Goal: Task Accomplishment & Management: Use online tool/utility

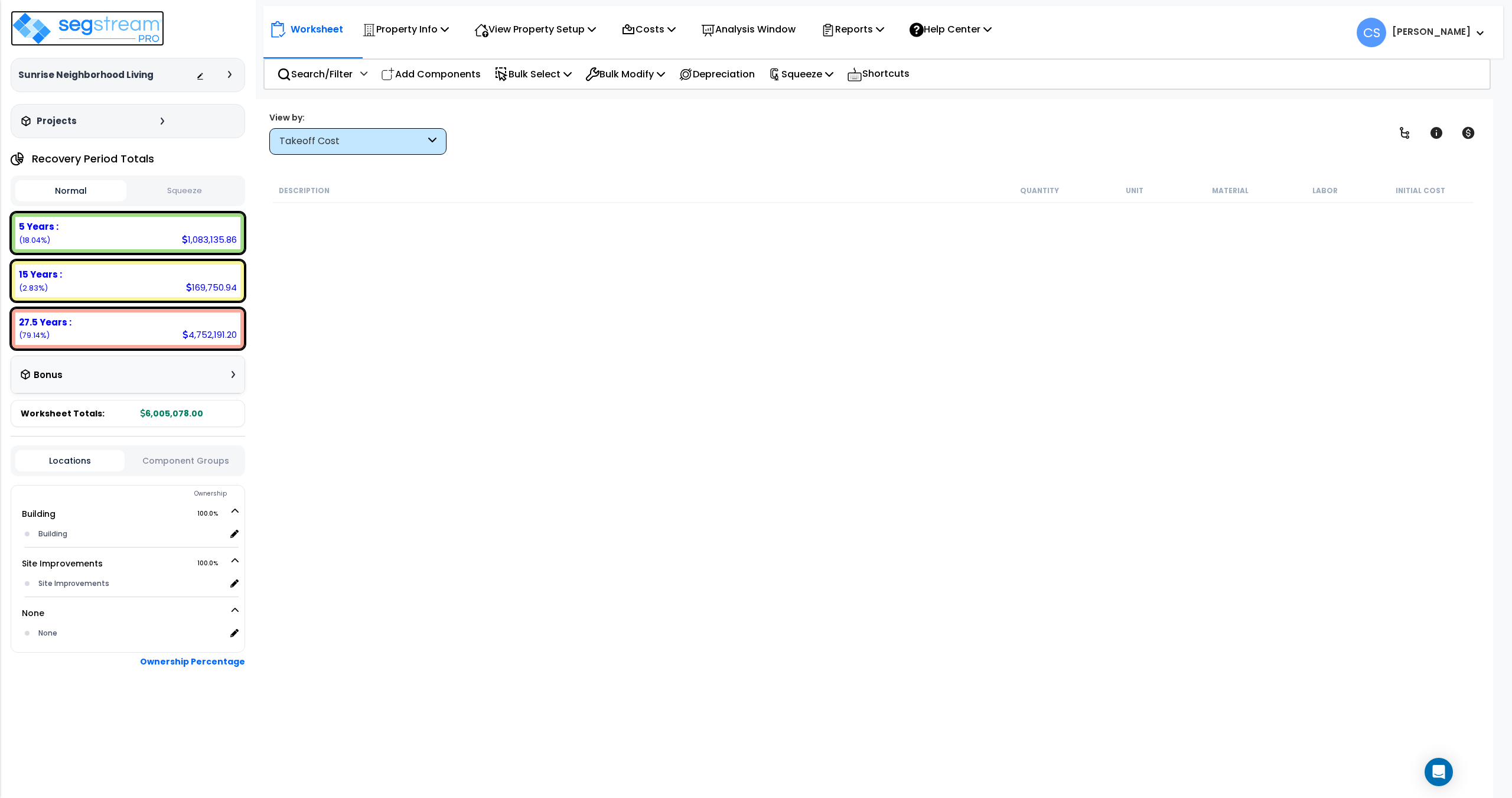
click at [121, 20] on img at bounding box center [87, 28] width 153 height 35
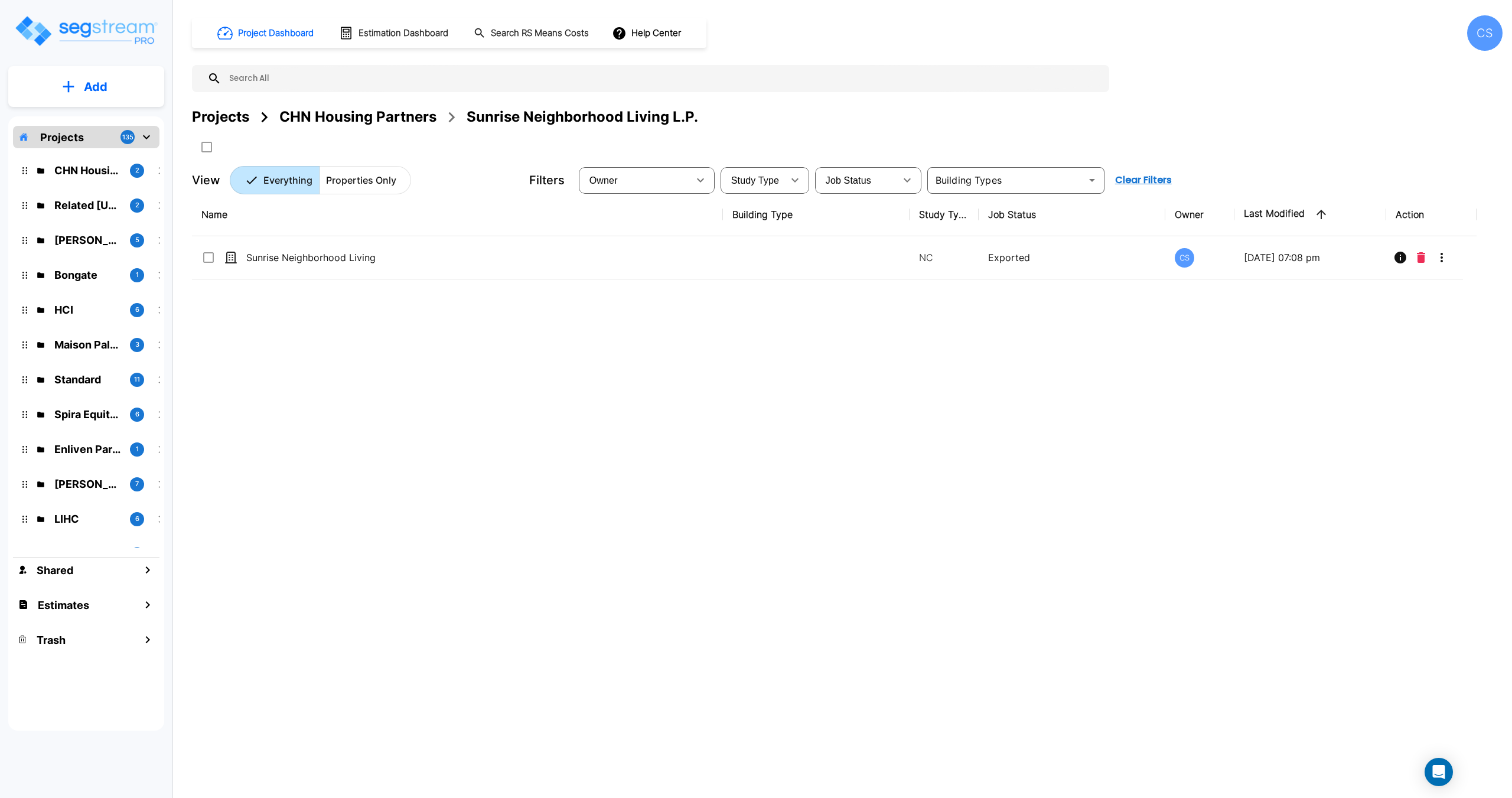
click at [296, 83] on input "text" at bounding box center [661, 78] width 881 height 27
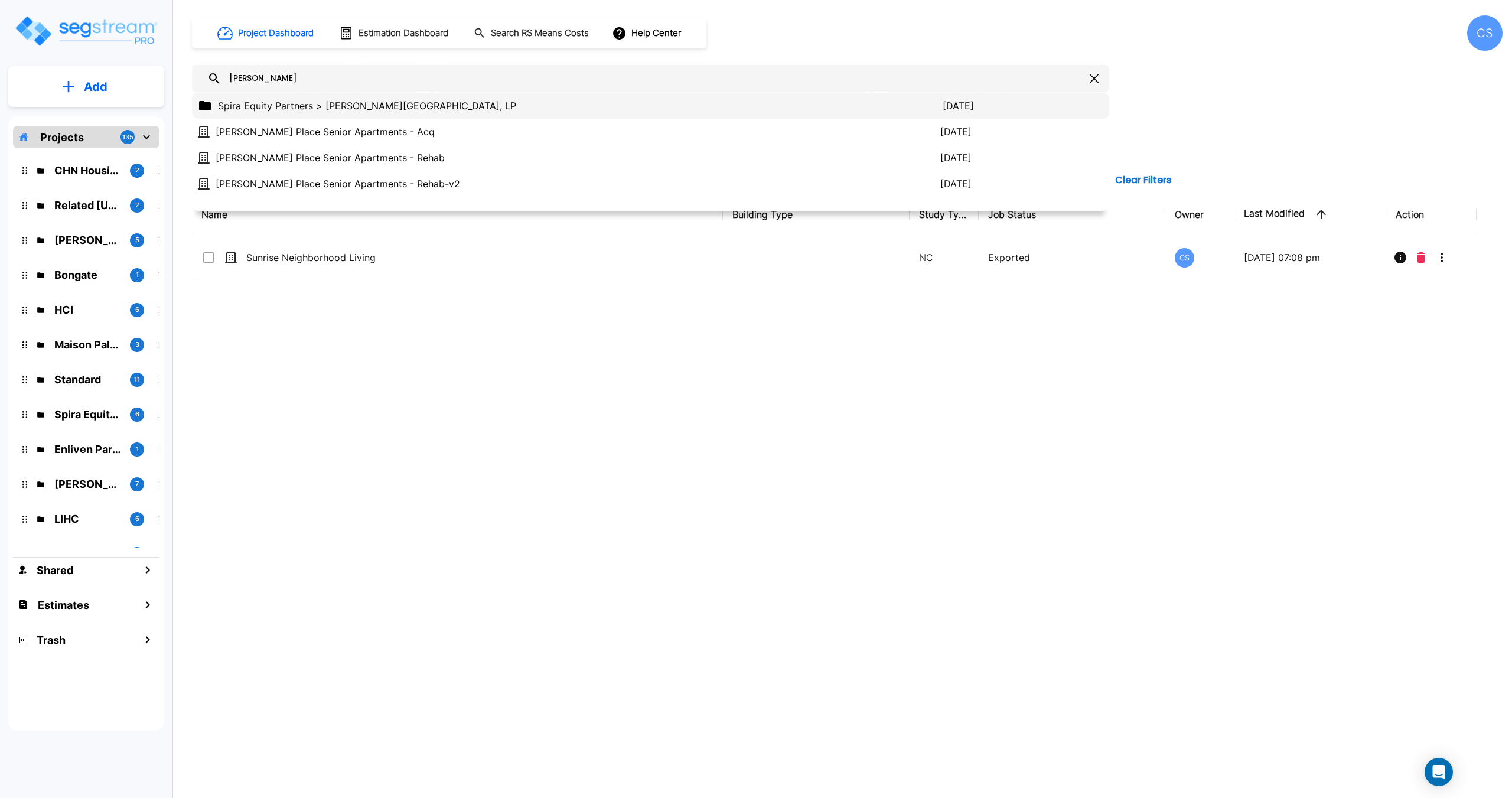
type input "brandon"
click at [294, 98] on div "Spira Equity Partners > Brandon Place, LP 2025/08/05" at bounding box center [651, 105] width 918 height 26
click at [288, 107] on p "Spira Equity Partners > Brandon Place, LP" at bounding box center [580, 105] width 724 height 14
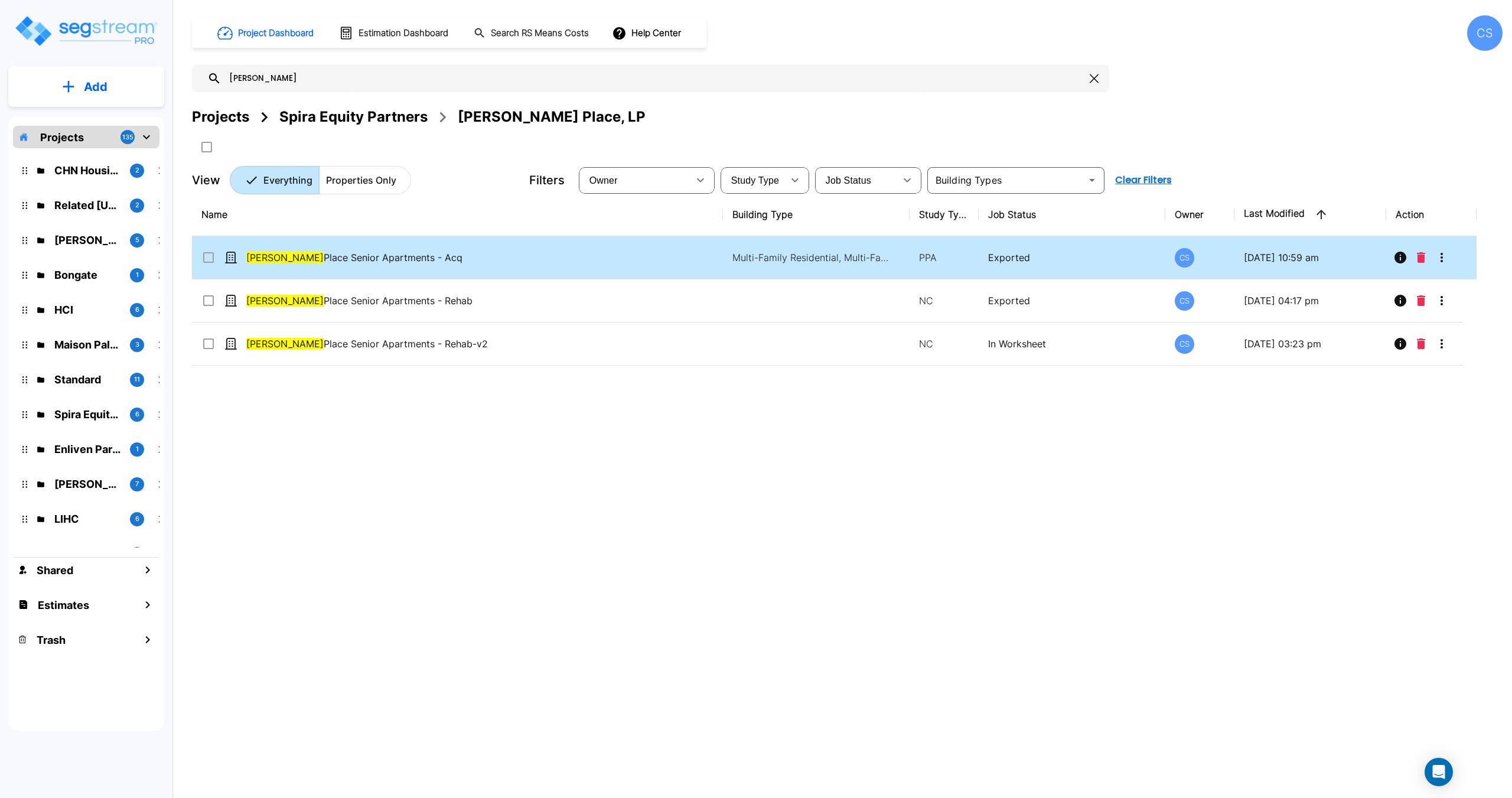
click at [345, 248] on td "Brandon Place Senior Apartments - Acq" at bounding box center [457, 257] width 531 height 43
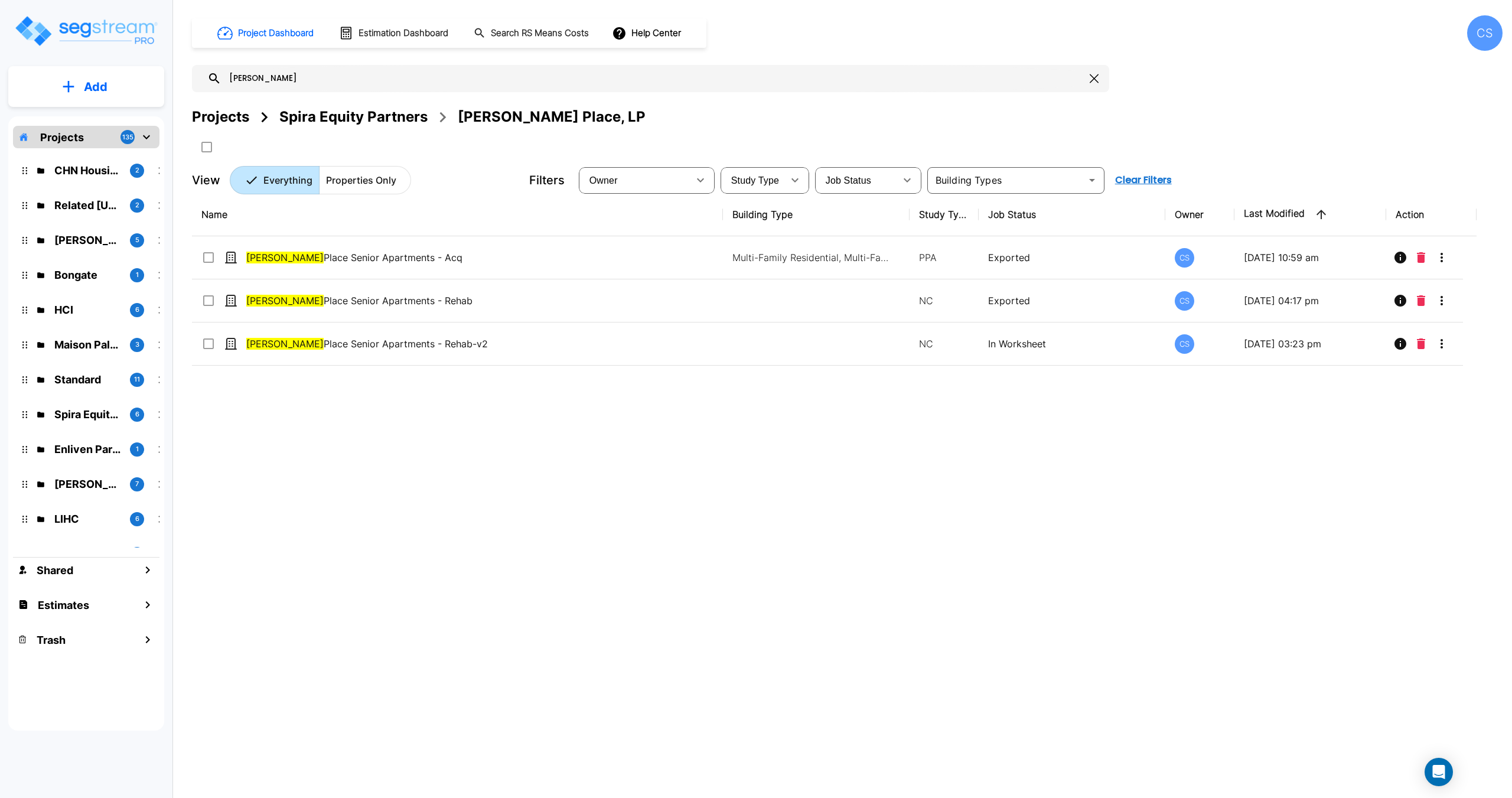
checkbox input "true"
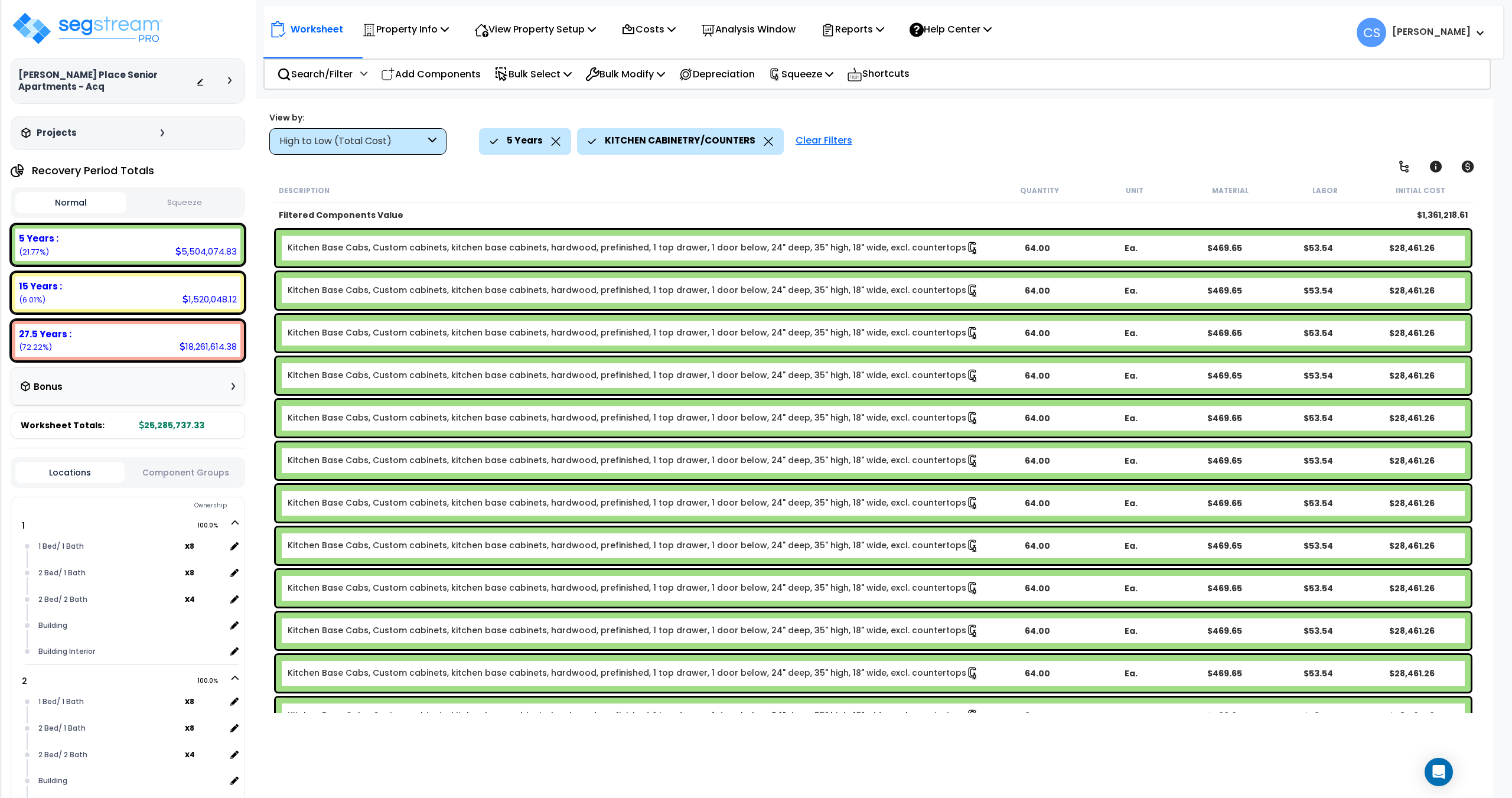
click at [189, 206] on button "Squeeze" at bounding box center [185, 203] width 111 height 21
click at [834, 70] on icon at bounding box center [829, 74] width 9 height 10
click at [833, 94] on link "Re-squeeze" at bounding box center [821, 100] width 117 height 24
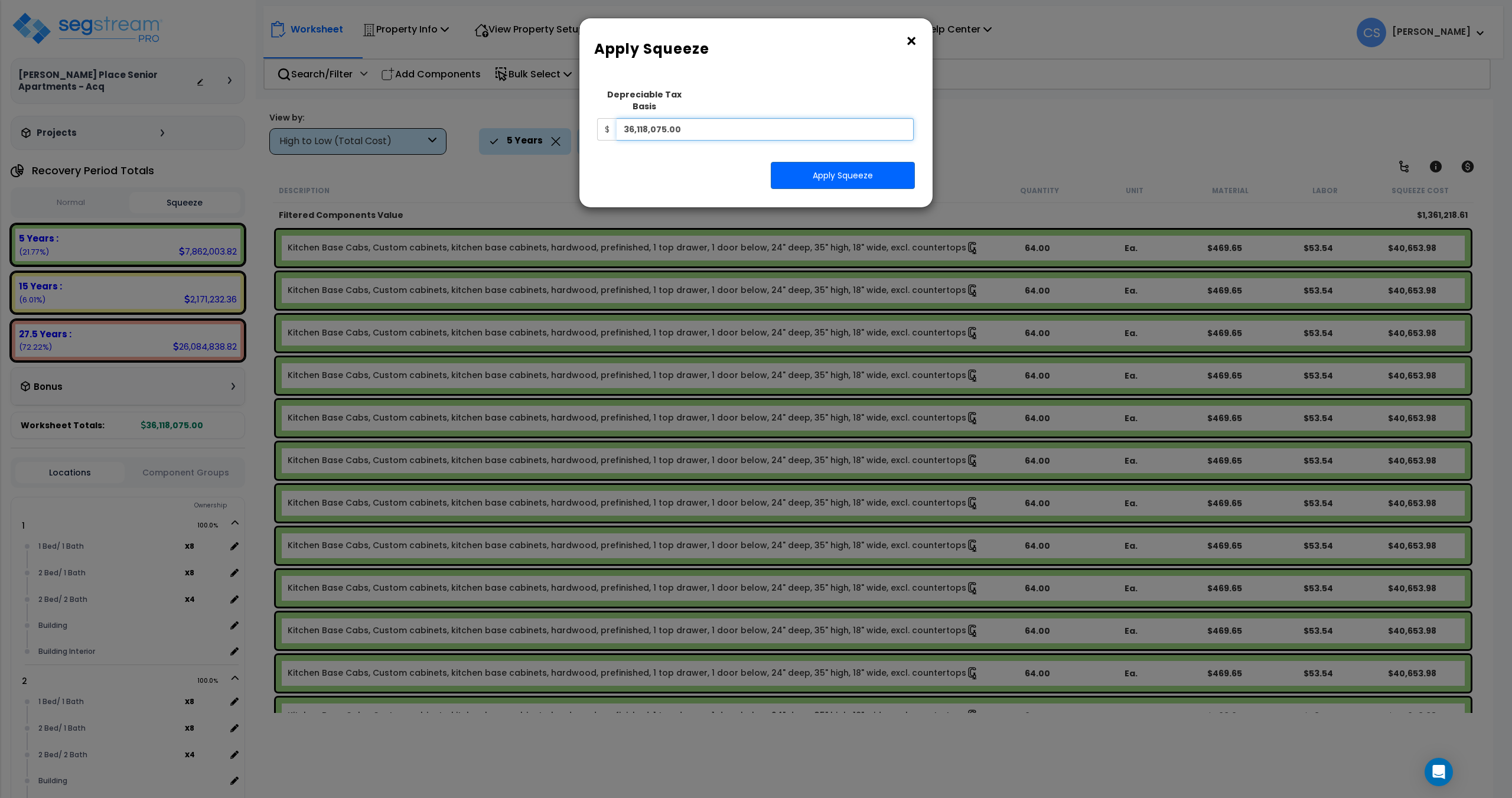
click at [783, 121] on input "36,118,075.00" at bounding box center [765, 128] width 297 height 22
drag, startPoint x: 783, startPoint y: 121, endPoint x: 573, endPoint y: 120, distance: 210.0
click at [573, 119] on div "× Apply Squeeze Squeeze Type Select 1. Squeeze Entire Worksheet 2. Squeeze by T…" at bounding box center [756, 399] width 1512 height 798
paste input "5,003,763"
type input "35,003,763"
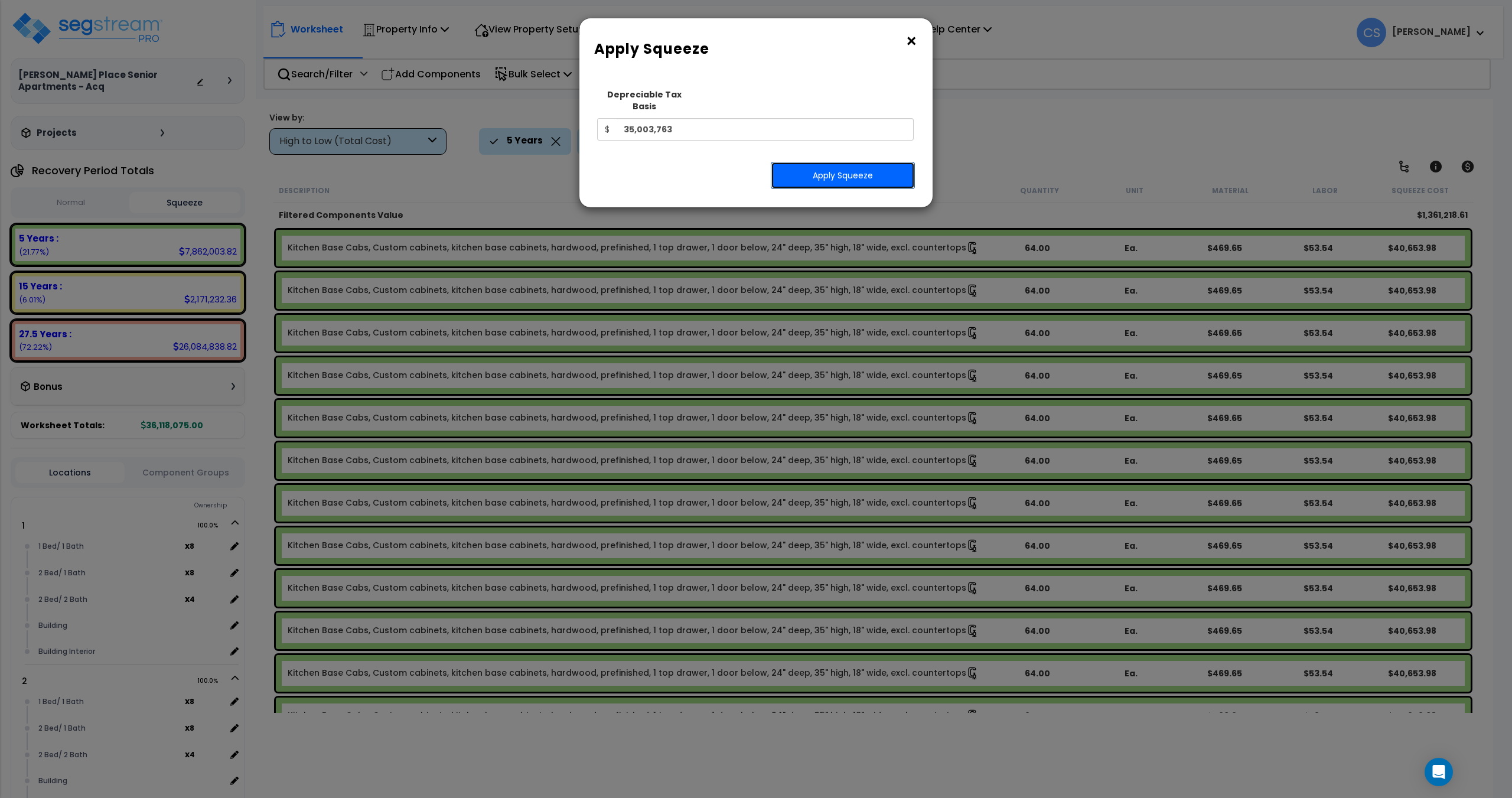
click at [823, 164] on button "Apply Squeeze" at bounding box center [842, 175] width 145 height 27
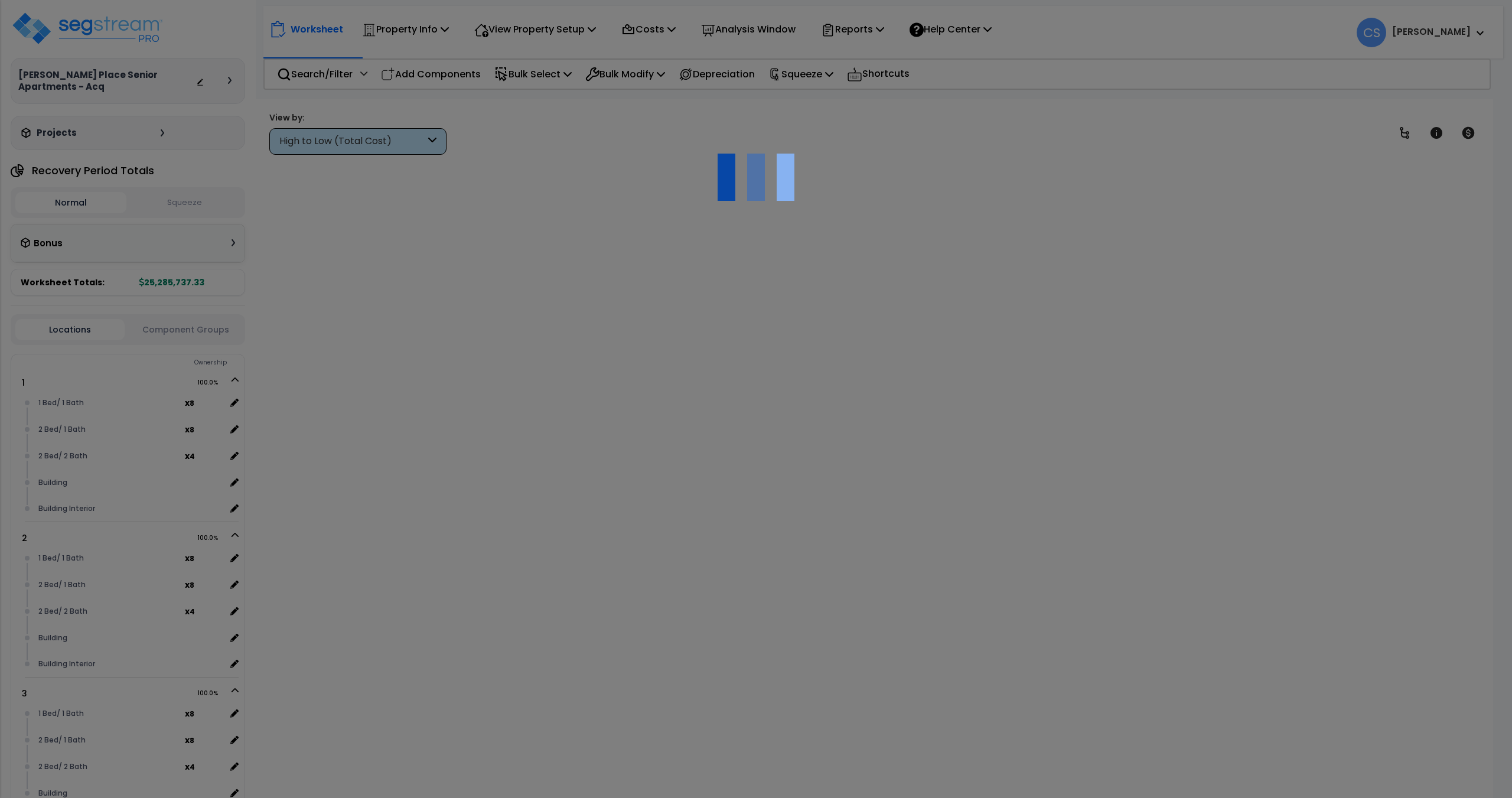
type input "35,003,763.00"
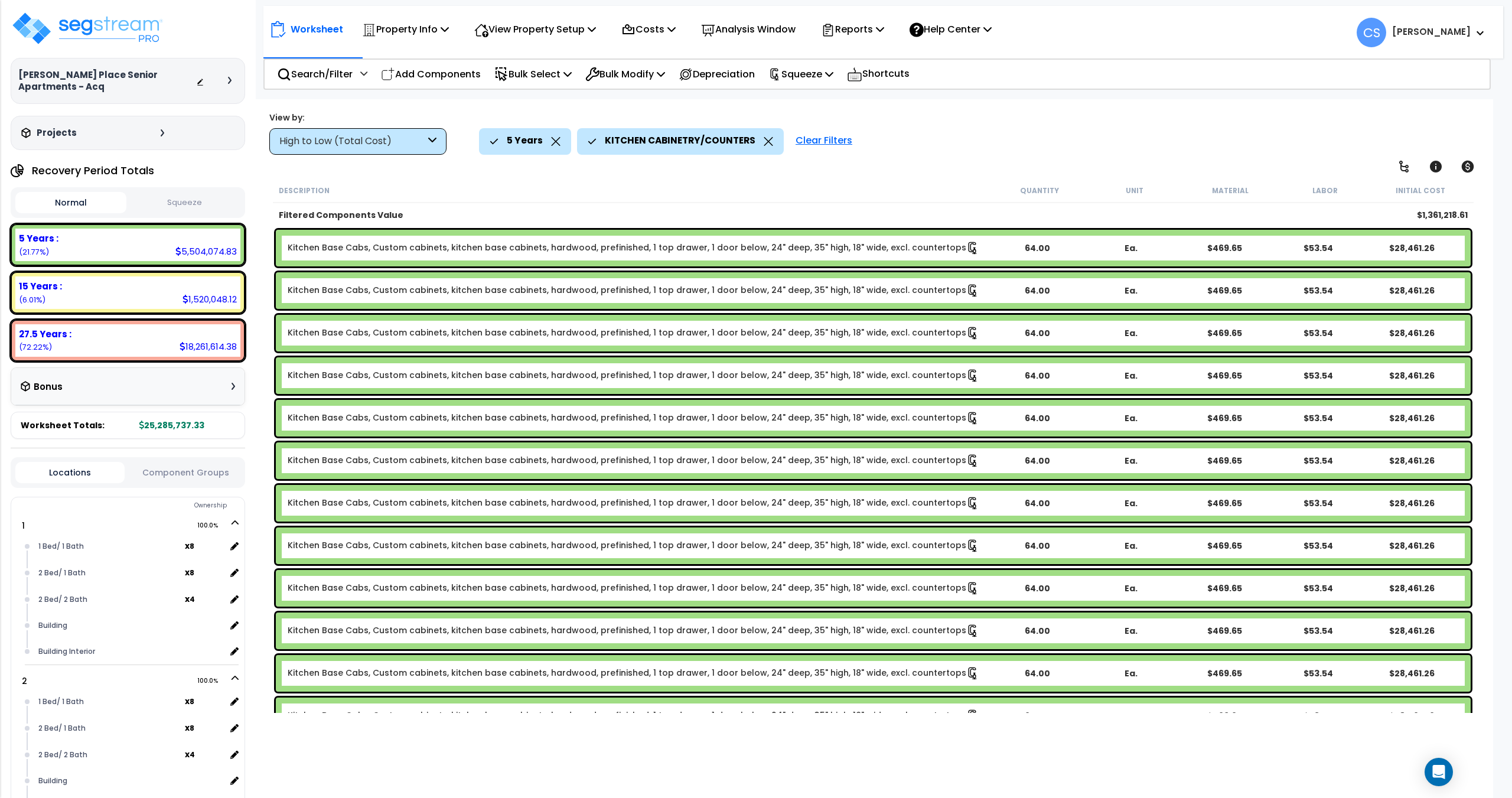
click at [179, 203] on button "Squeeze" at bounding box center [185, 203] width 111 height 21
drag, startPoint x: 888, startPoint y: 33, endPoint x: 885, endPoint y: 46, distance: 13.3
click at [884, 33] on p "Reports" at bounding box center [853, 29] width 63 height 16
click at [878, 59] on link "Get Report" at bounding box center [874, 55] width 117 height 24
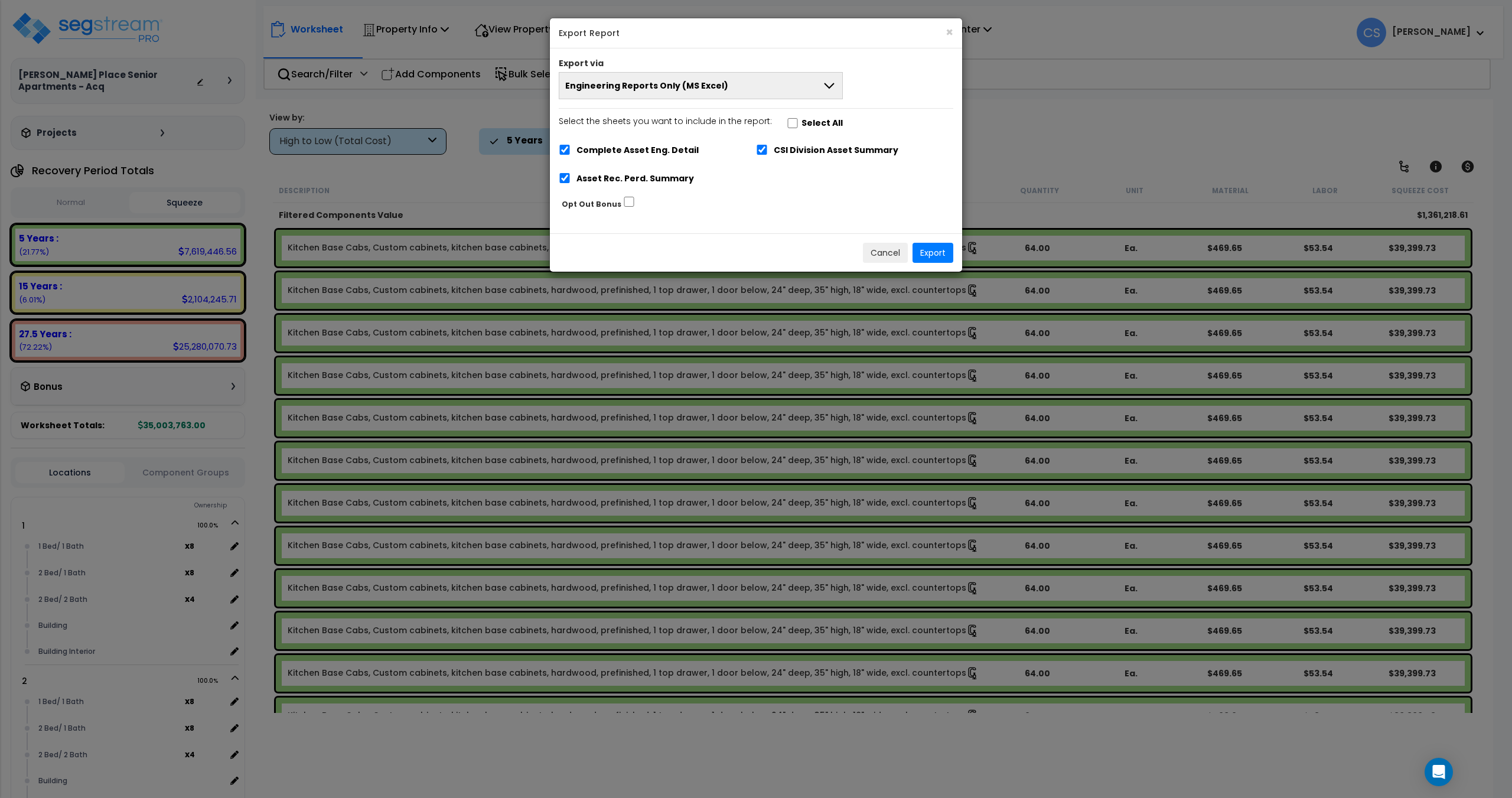
click at [878, 241] on div "Cancel Export" at bounding box center [756, 253] width 412 height 38
click at [873, 254] on button "Cancel" at bounding box center [885, 253] width 45 height 20
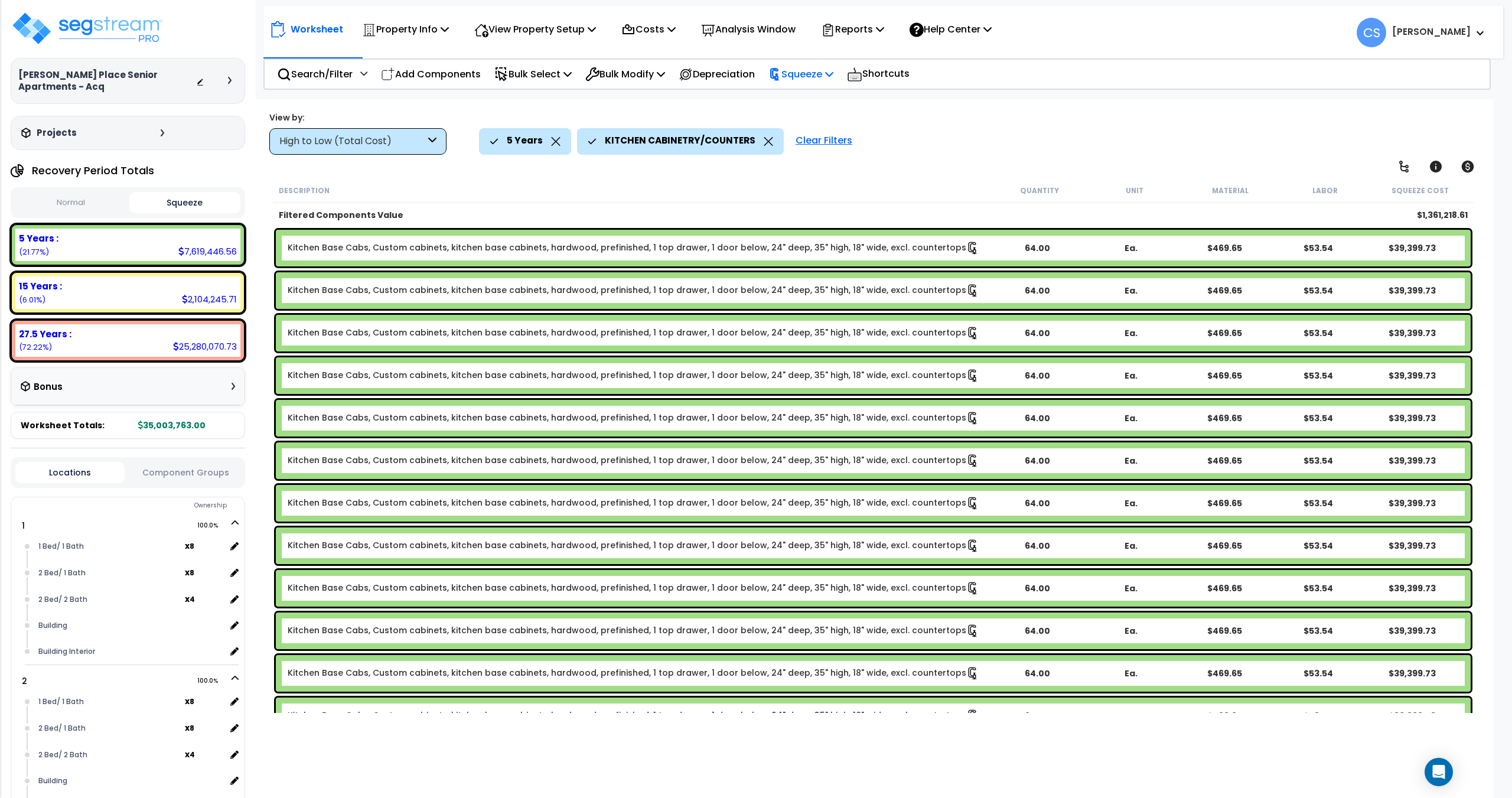
click at [834, 78] on p "Squeeze" at bounding box center [801, 74] width 65 height 16
click at [832, 100] on link "Re-squeeze" at bounding box center [821, 100] width 117 height 24
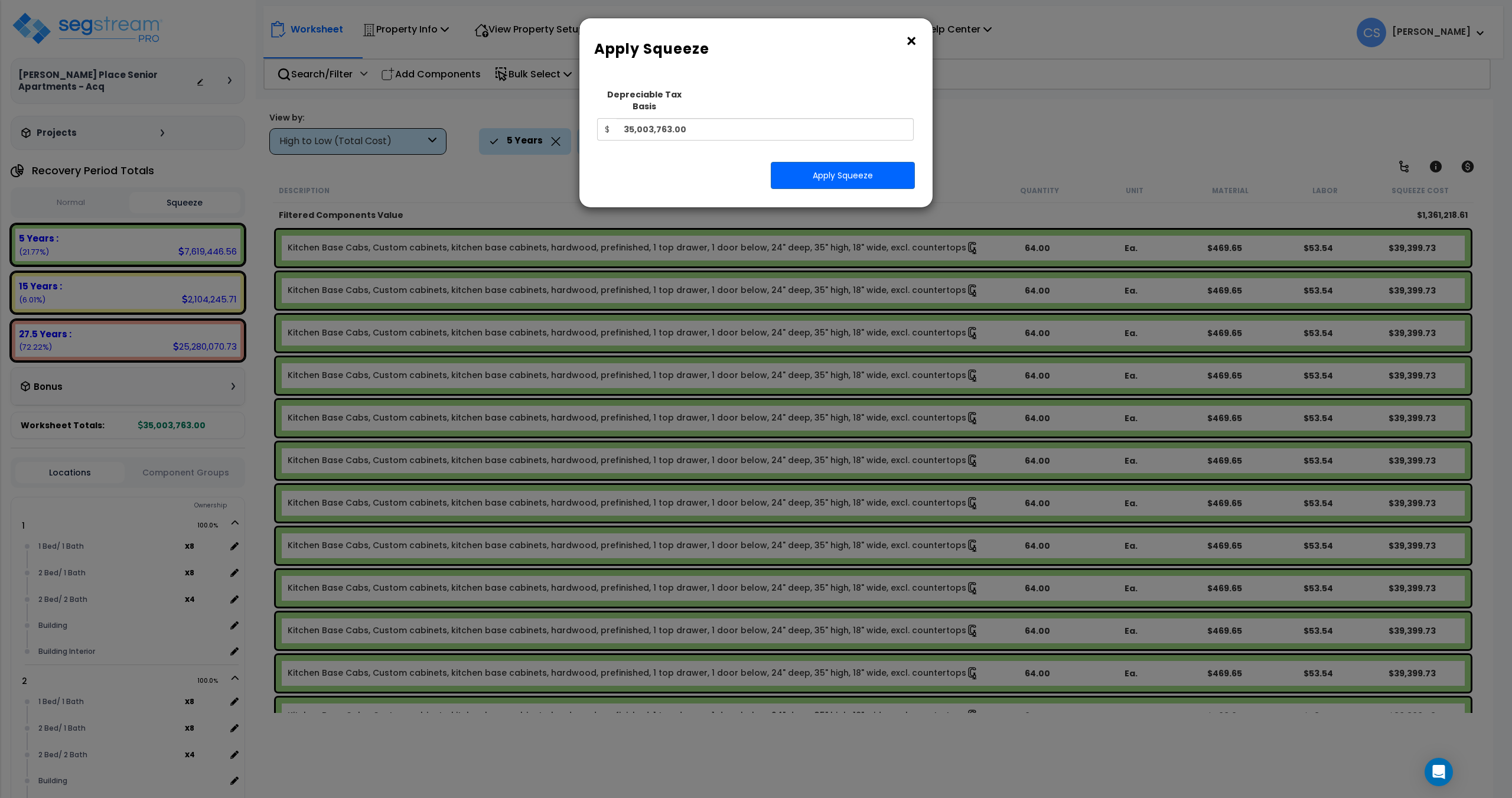
click at [923, 33] on div "× Apply Squeeze" at bounding box center [755, 46] width 353 height 55
click at [908, 44] on button "×" at bounding box center [912, 41] width 13 height 19
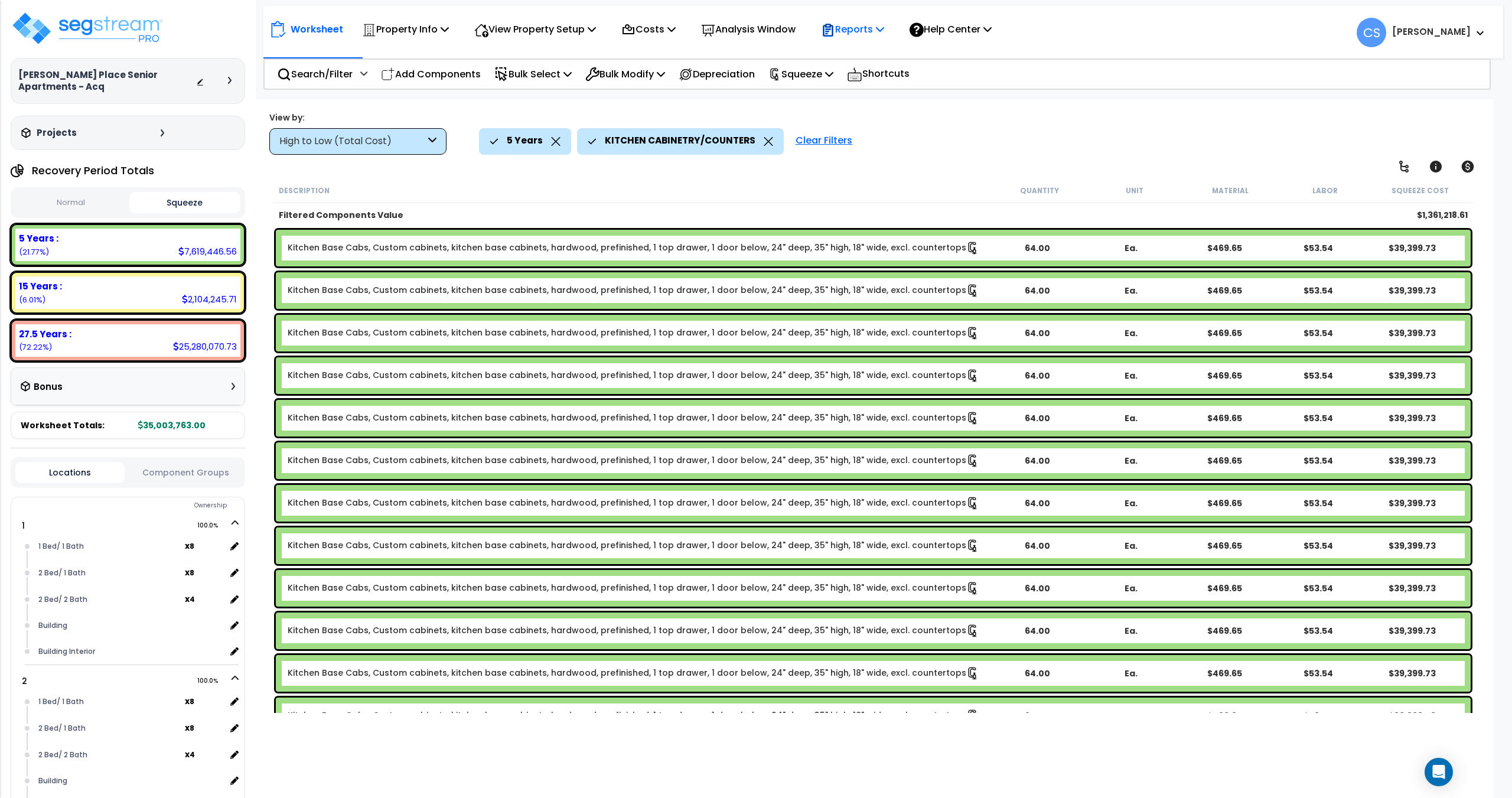
click at [881, 40] on div "Reports" at bounding box center [853, 29] width 63 height 28
click at [871, 55] on link "Get Report" at bounding box center [874, 55] width 117 height 24
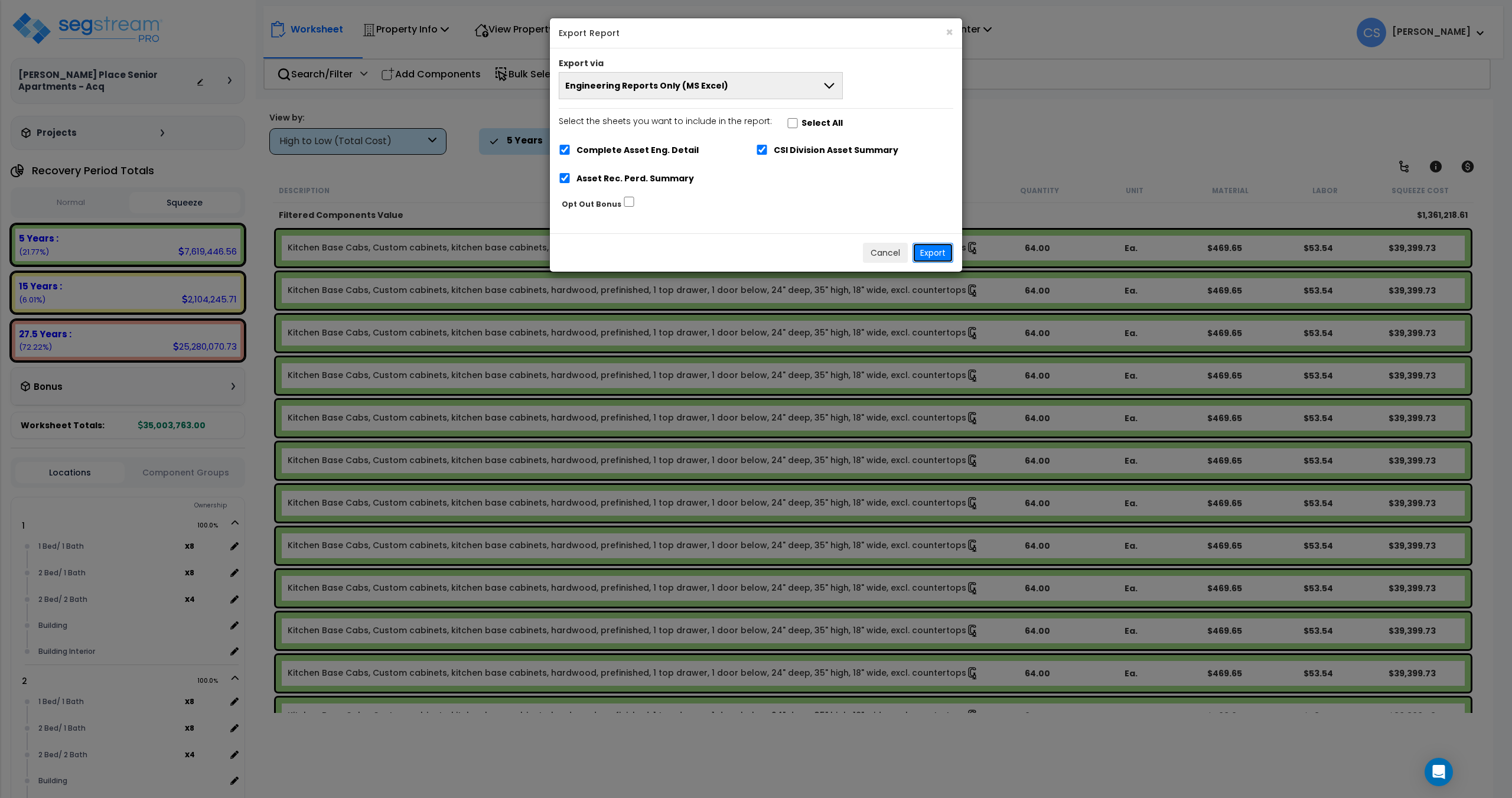
click at [932, 261] on button "Export" at bounding box center [933, 253] width 41 height 20
